Goal: Information Seeking & Learning: Understand process/instructions

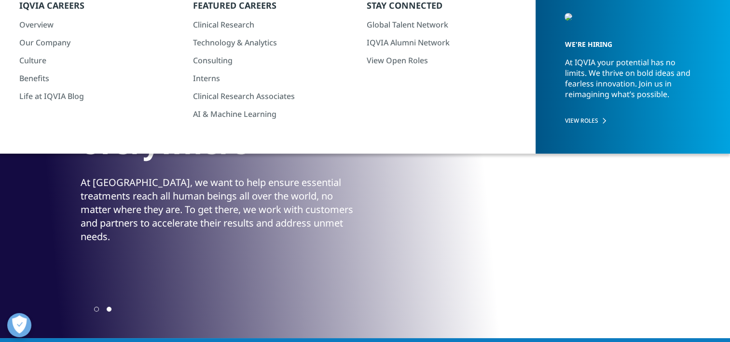
click at [81, 307] on icon "Previous slide" at bounding box center [82, 309] width 2 height 7
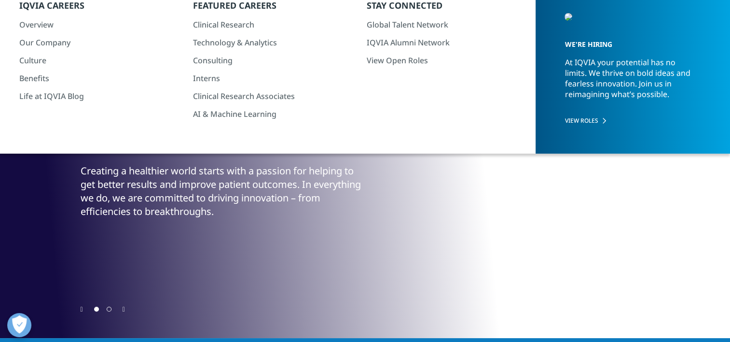
click at [81, 307] on icon "Previous slide" at bounding box center [82, 309] width 2 height 7
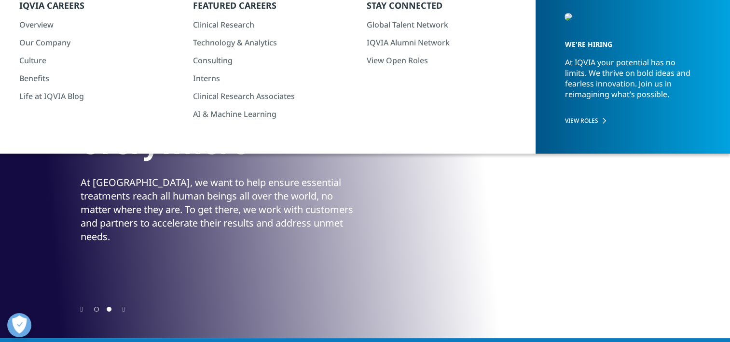
click at [81, 307] on icon "Previous slide" at bounding box center [82, 309] width 2 height 7
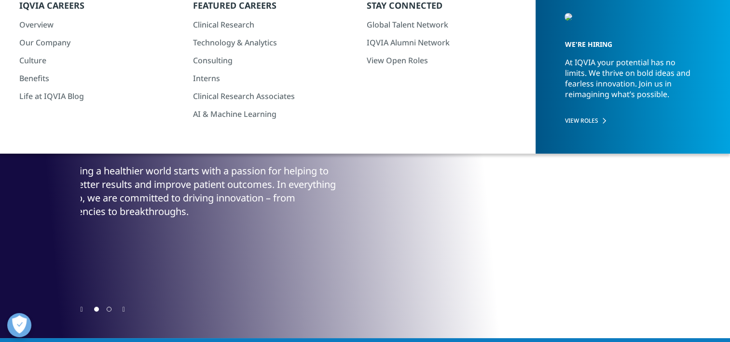
click at [212, 210] on div "Creating a healthier world starts with a passion for helping to get better resu…" at bounding box center [196, 191] width 282 height 54
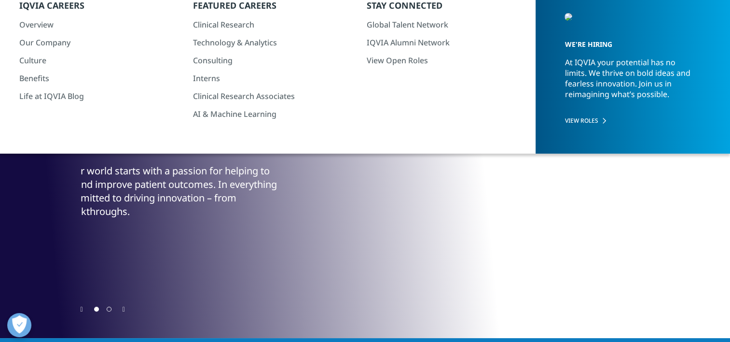
click at [147, 182] on div "Creating a healthier world starts with a passion for helping to get better resu…" at bounding box center [138, 191] width 282 height 54
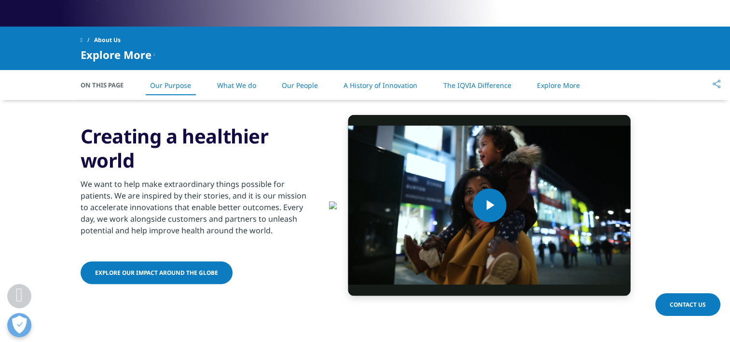
scroll to position [386, 0]
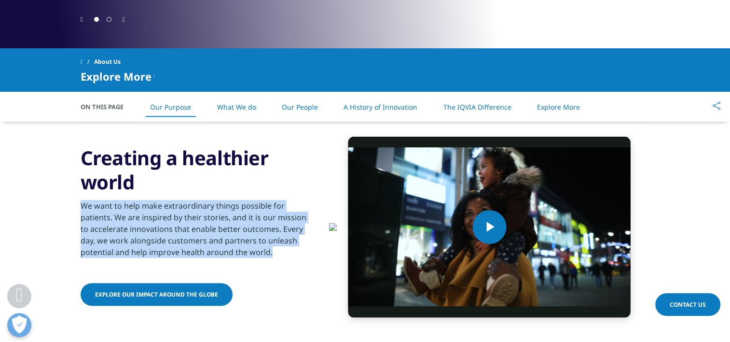
drag, startPoint x: 82, startPoint y: 238, endPoint x: 247, endPoint y: 283, distance: 171.1
click at [247, 263] on p "We want to help make extraordinary things possible for patients. We are inspire…" at bounding box center [198, 232] width 234 height 64
drag, startPoint x: 247, startPoint y: 283, endPoint x: 201, endPoint y: 278, distance: 45.7
copy p "We want to help make extraordinary things possible for patients. We are inspire…"
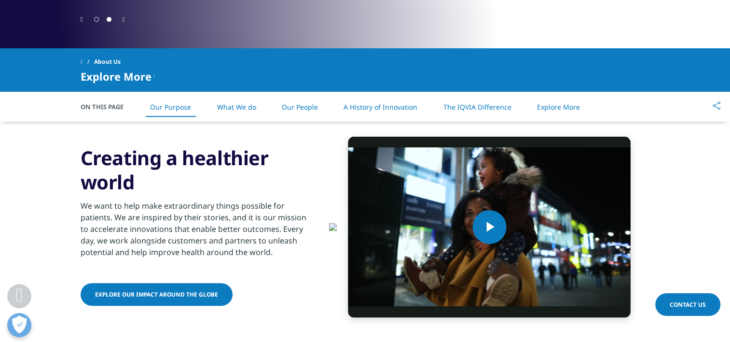
click at [284, 170] on div "Video Player is loading. Play Video Play Skip Backward Skip Forward Mute Curren…" at bounding box center [365, 227] width 569 height 210
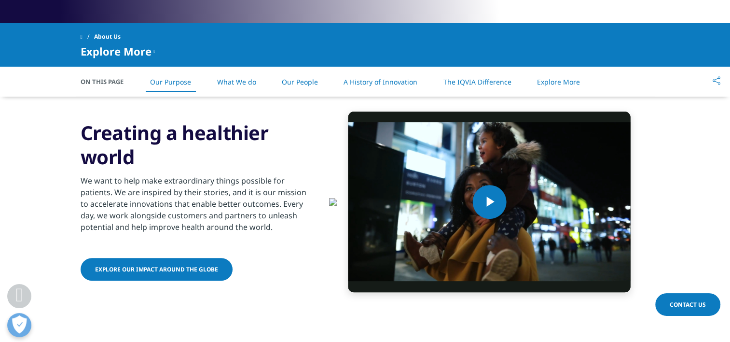
scroll to position [434, 0]
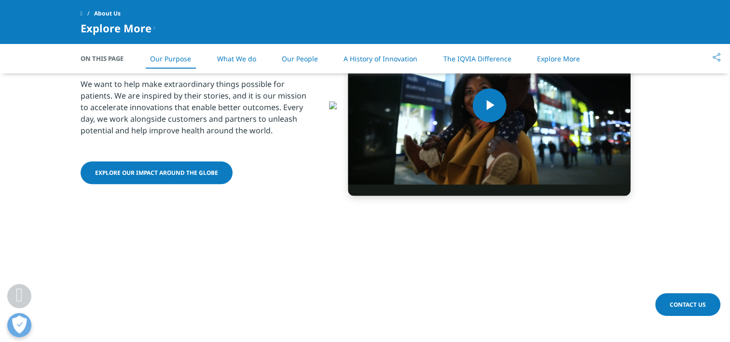
click at [206, 177] on span "Explore our impact around the globe" at bounding box center [156, 172] width 123 height 8
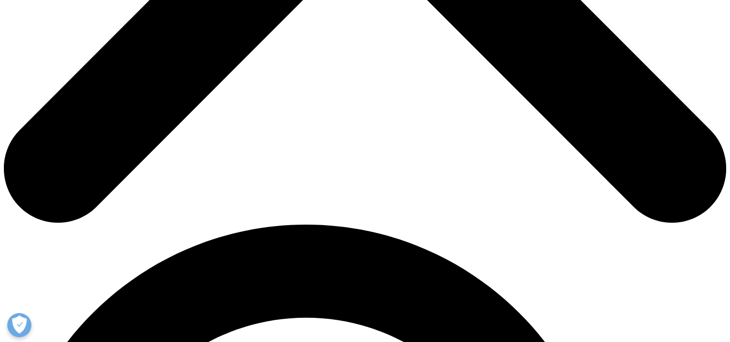
scroll to position [531, 0]
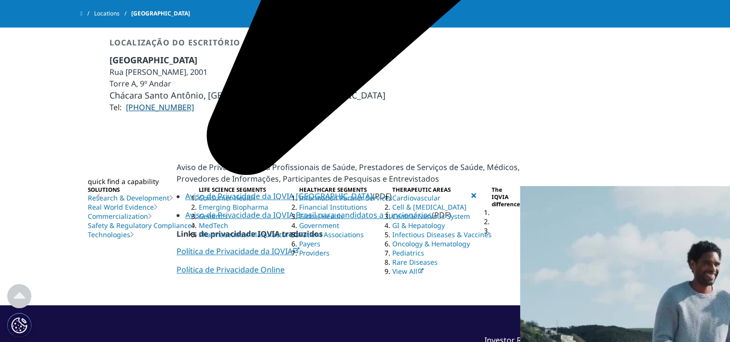
scroll to position [577, 0]
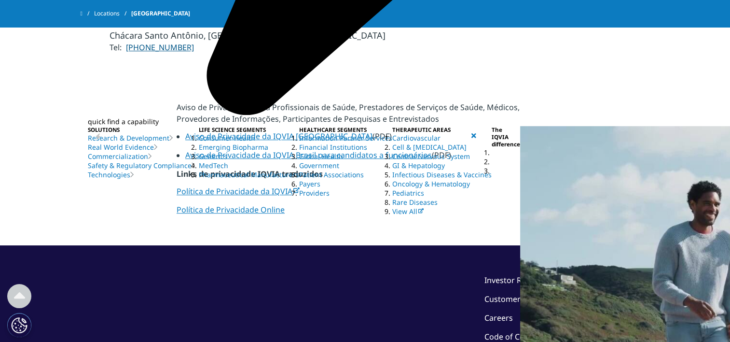
click at [511, 331] on link "Code of Conduct" at bounding box center [514, 336] width 61 height 11
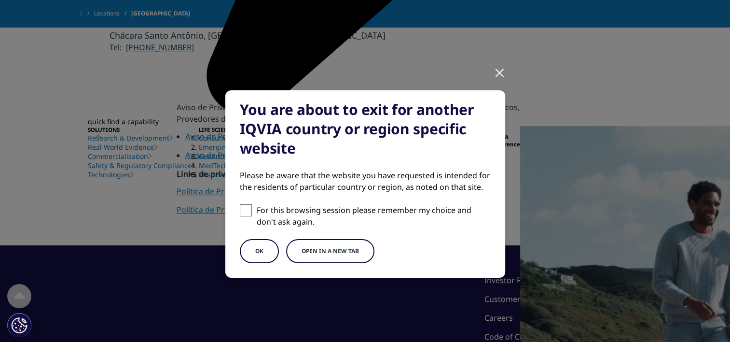
click at [339, 253] on button "Open in a new tab" at bounding box center [330, 251] width 88 height 24
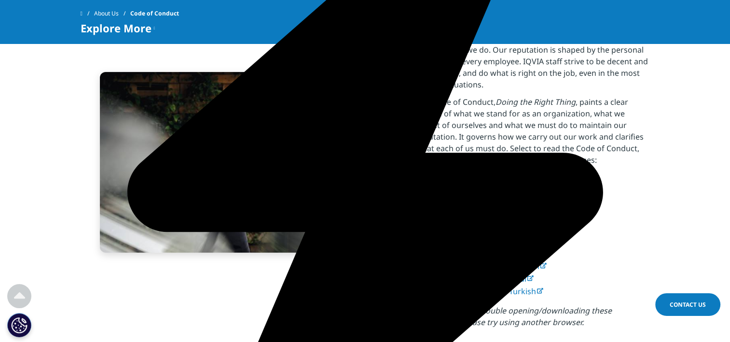
scroll to position [241, 0]
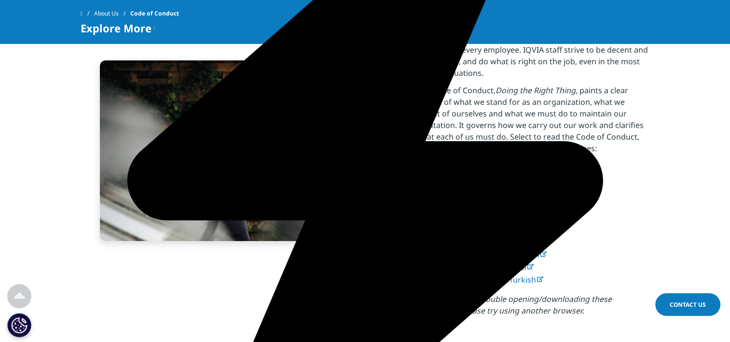
click at [554, 211] on span "Portuguese" at bounding box center [532, 216] width 43 height 11
